Goal: Information Seeking & Learning: Understand process/instructions

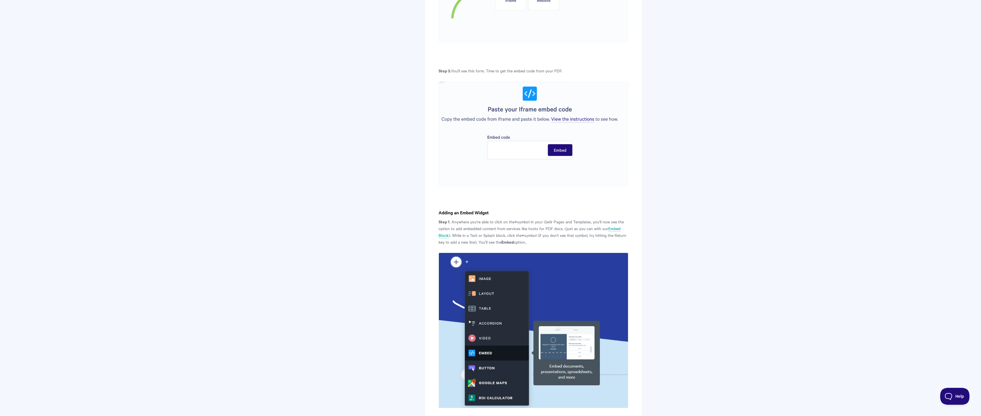
scroll to position [472, 0]
click at [577, 119] on img at bounding box center [533, 133] width 189 height 105
click at [570, 119] on img at bounding box center [533, 133] width 189 height 105
click at [514, 146] on img at bounding box center [533, 133] width 189 height 105
drag, startPoint x: 511, startPoint y: 151, endPoint x: 526, endPoint y: 153, distance: 14.8
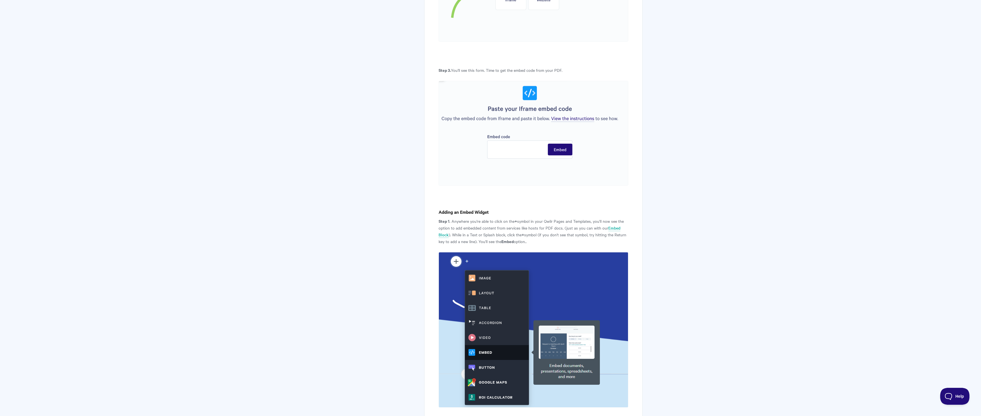
click at [511, 151] on img at bounding box center [533, 133] width 189 height 105
click at [526, 151] on img at bounding box center [533, 133] width 189 height 105
click at [565, 119] on img at bounding box center [533, 133] width 189 height 105
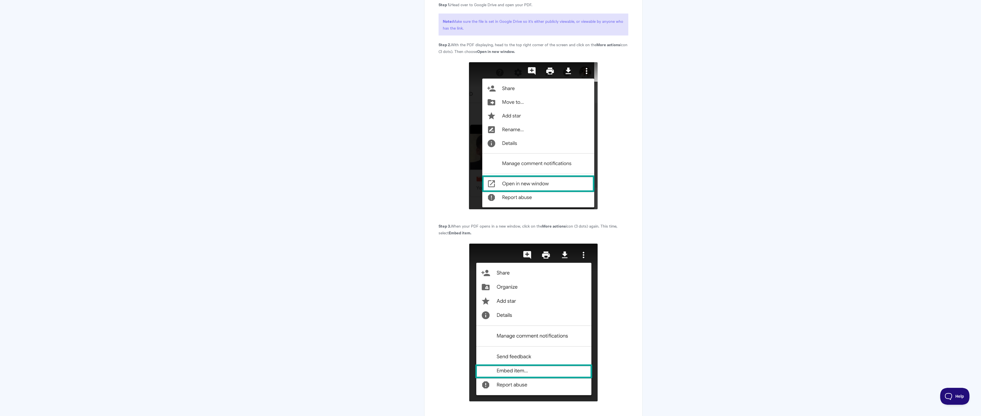
scroll to position [1069, 0]
click at [707, 91] on body "Toggle Navigation Home Getting Started Creating & Editing Pages Sharing & Analy…" at bounding box center [490, 45] width 981 height 2229
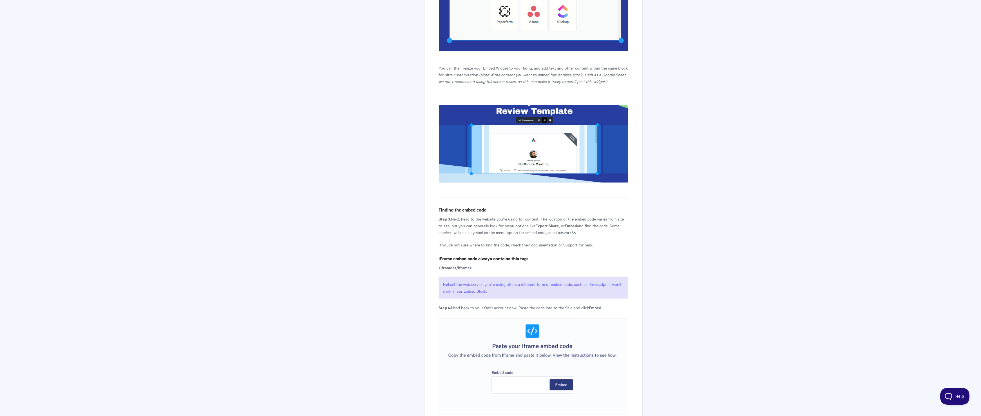
scroll to position [598, 0]
